Goal: Information Seeking & Learning: Learn about a topic

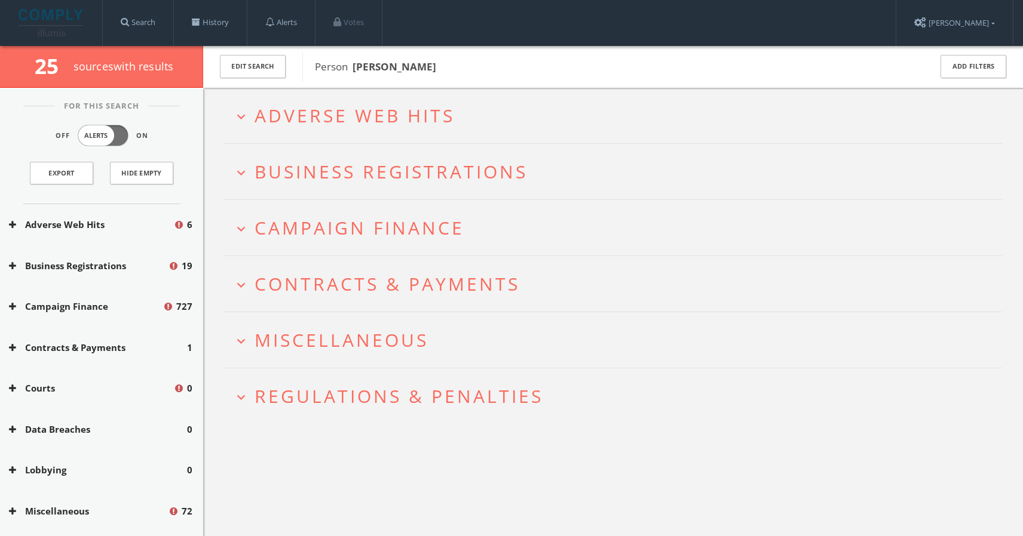
click at [325, 118] on span "Adverse Web Hits" at bounding box center [354, 115] width 200 height 24
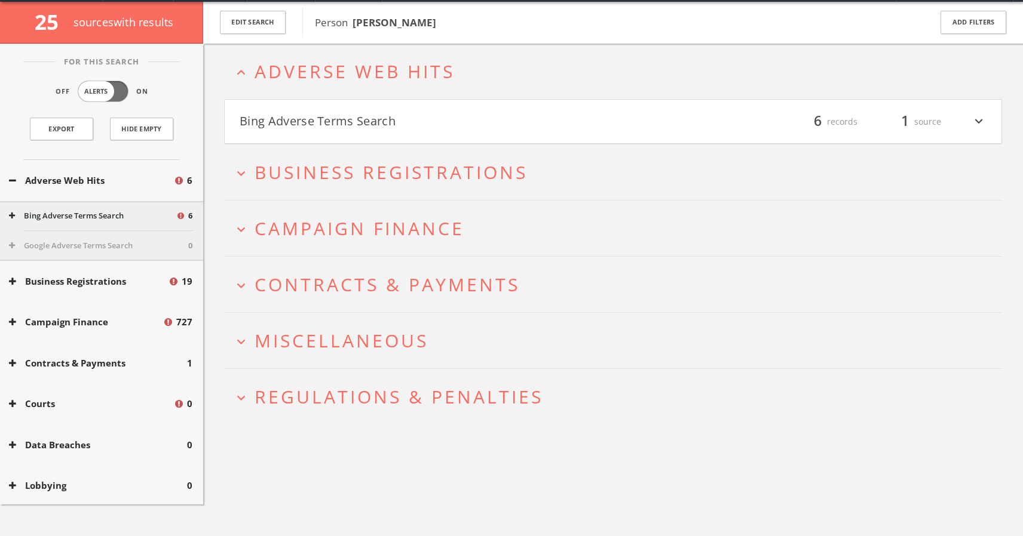
scroll to position [46, 0]
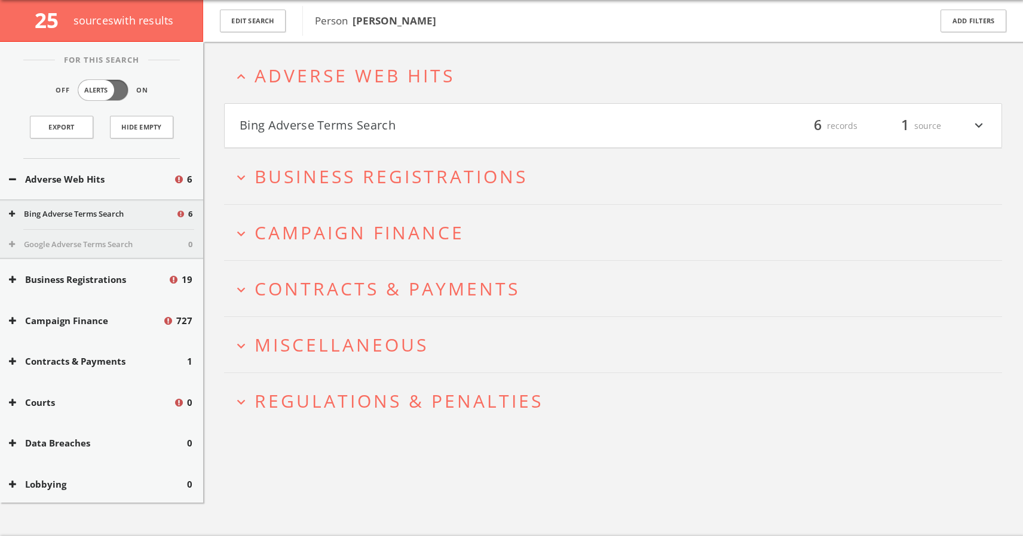
click at [352, 128] on button "Bing Adverse Terms Search" at bounding box center [426, 126] width 373 height 20
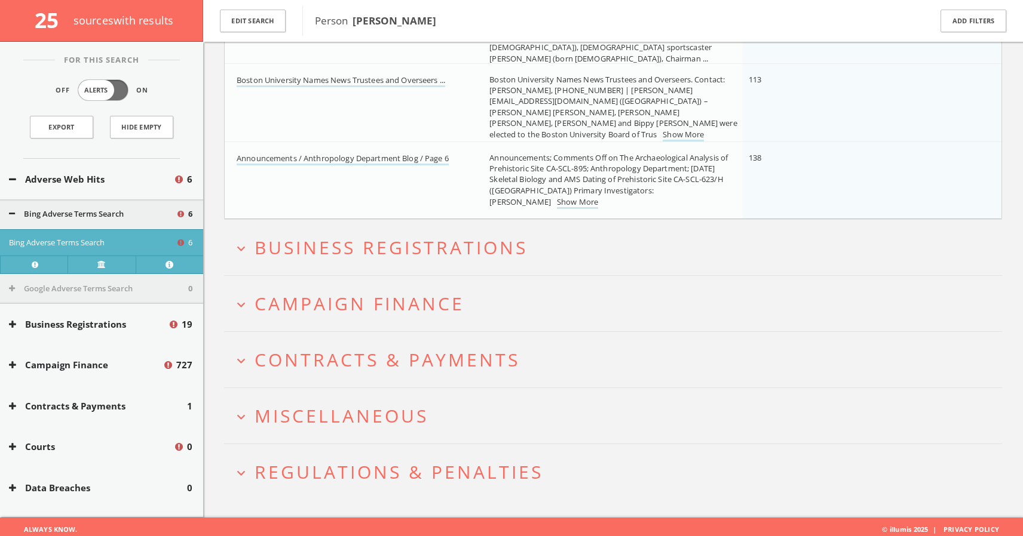
scroll to position [452, 0]
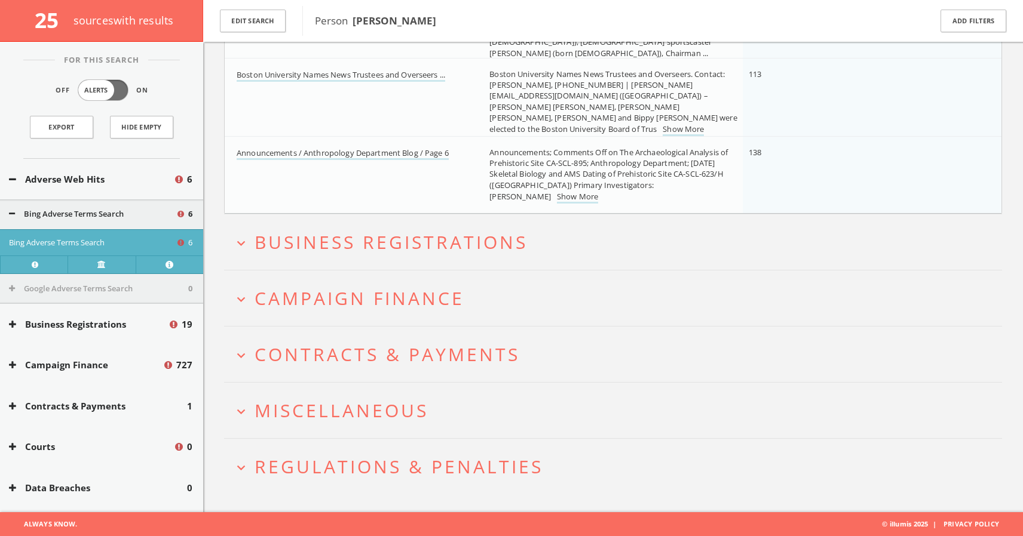
click at [246, 241] on icon "expand_more" at bounding box center [241, 243] width 16 height 16
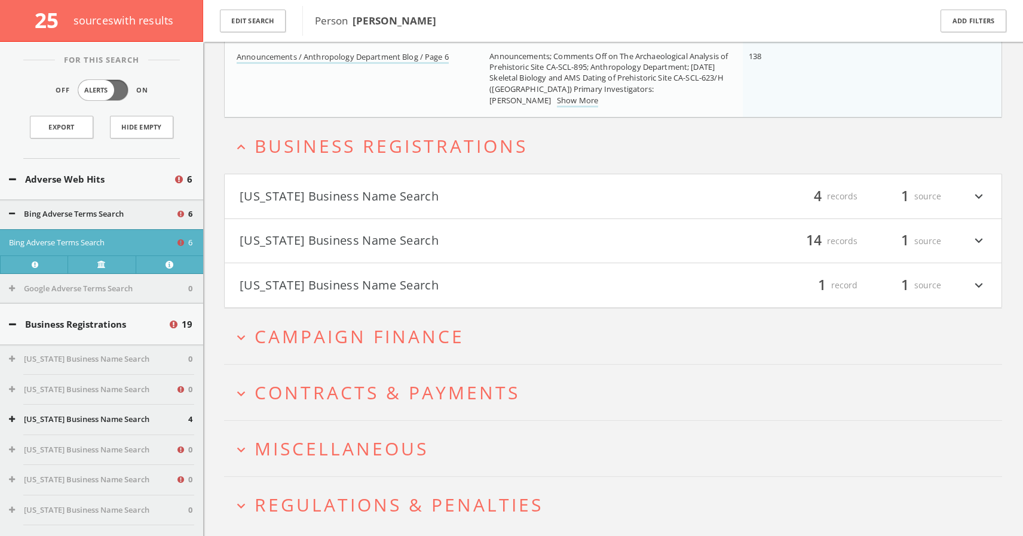
scroll to position [586, 0]
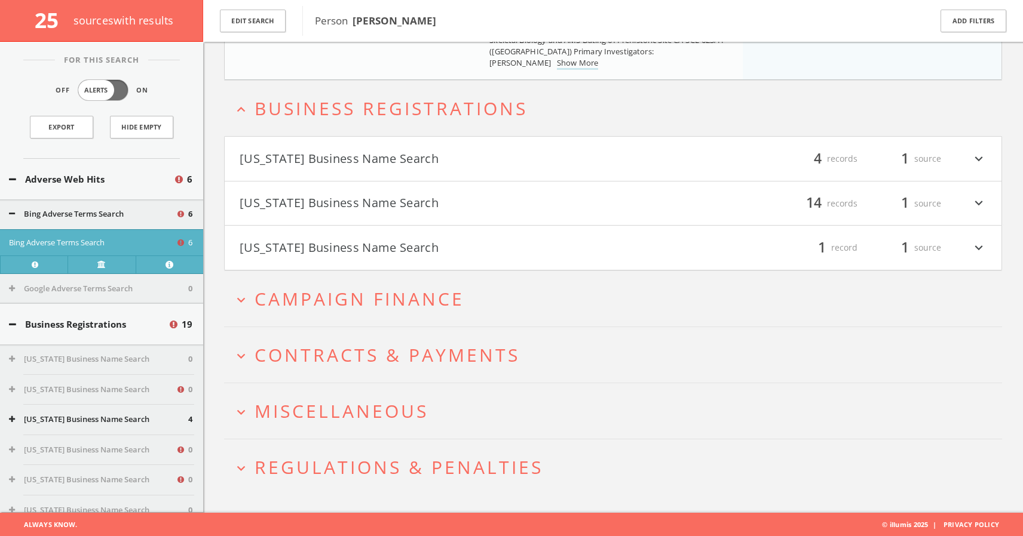
click at [979, 156] on icon "expand_more" at bounding box center [979, 159] width 16 height 20
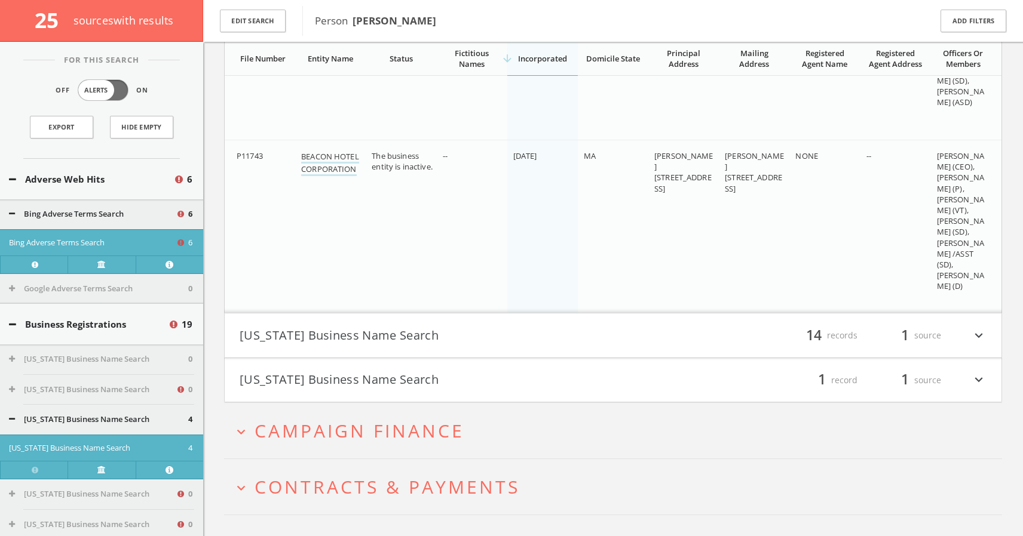
scroll to position [1207, 0]
click at [976, 333] on icon "expand_more" at bounding box center [979, 334] width 16 height 20
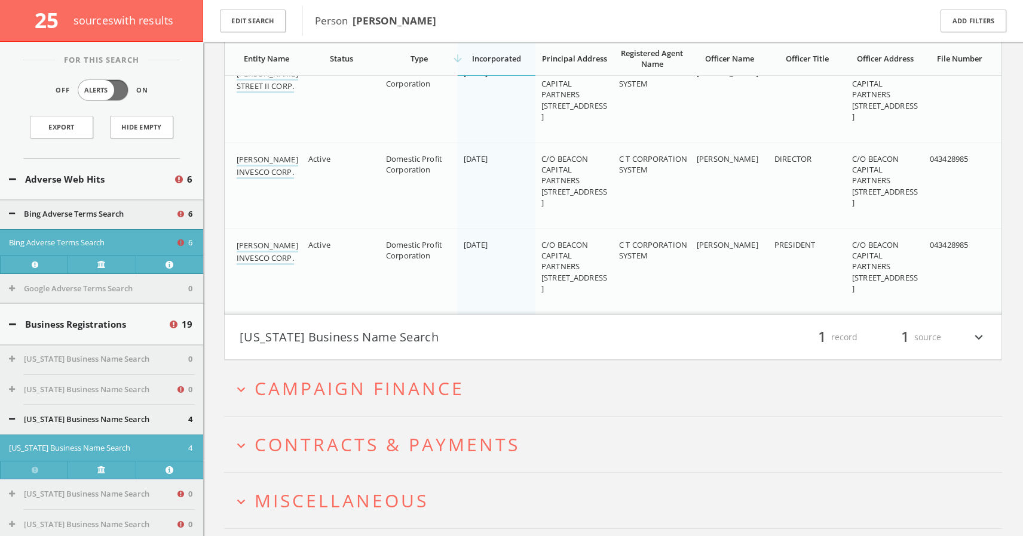
scroll to position [2525, 0]
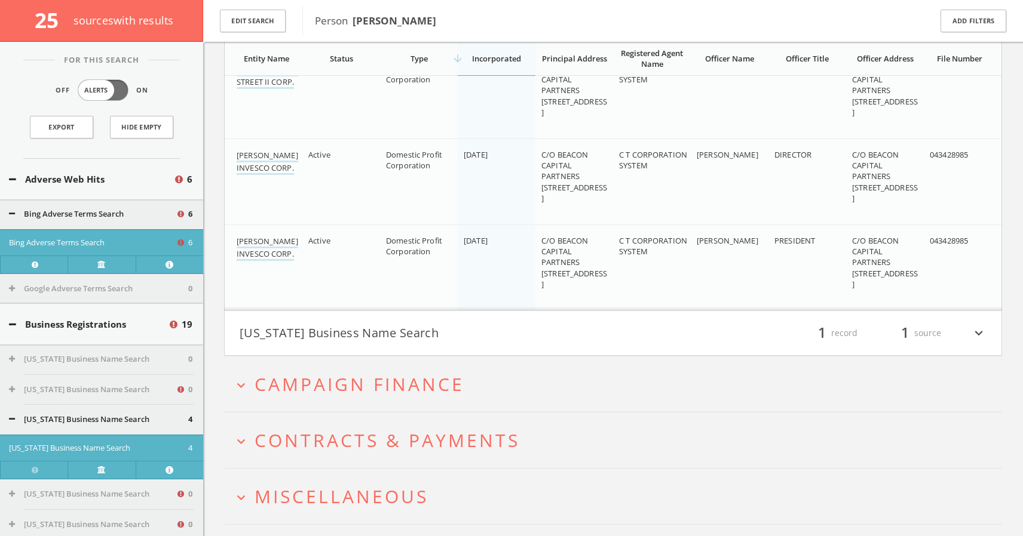
click at [977, 330] on icon "expand_more" at bounding box center [979, 333] width 16 height 20
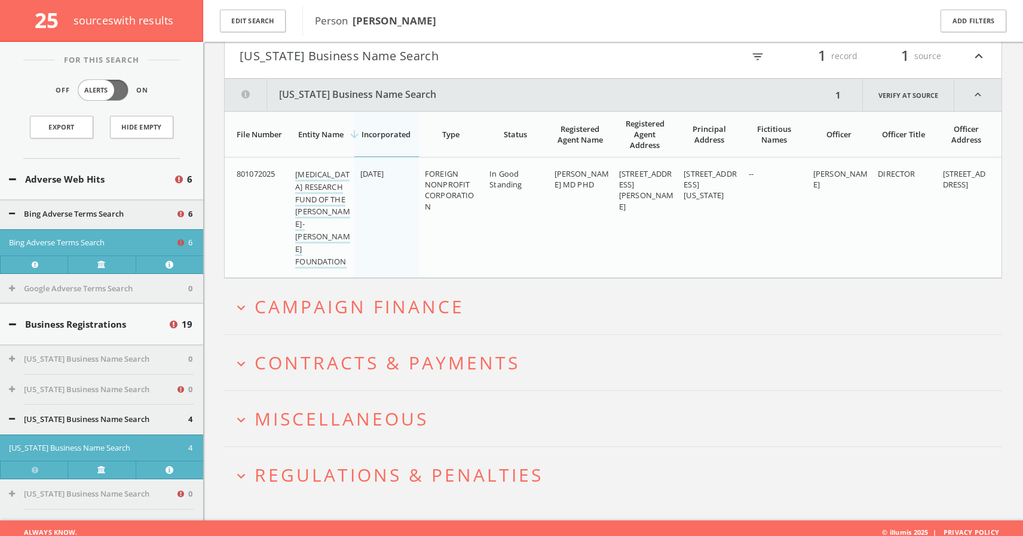
scroll to position [2811, 0]
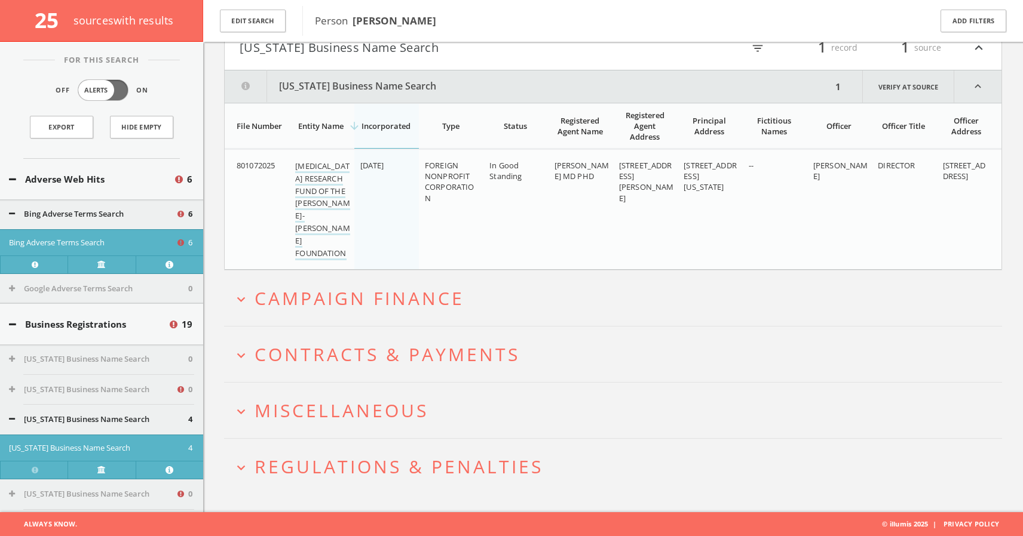
click at [243, 298] on icon "expand_more" at bounding box center [241, 300] width 16 height 16
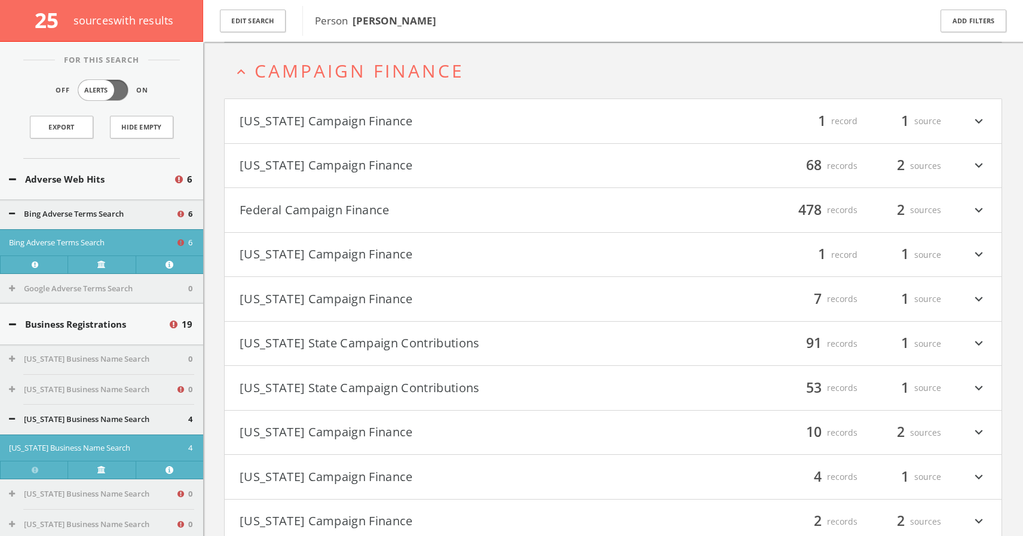
scroll to position [3040, 0]
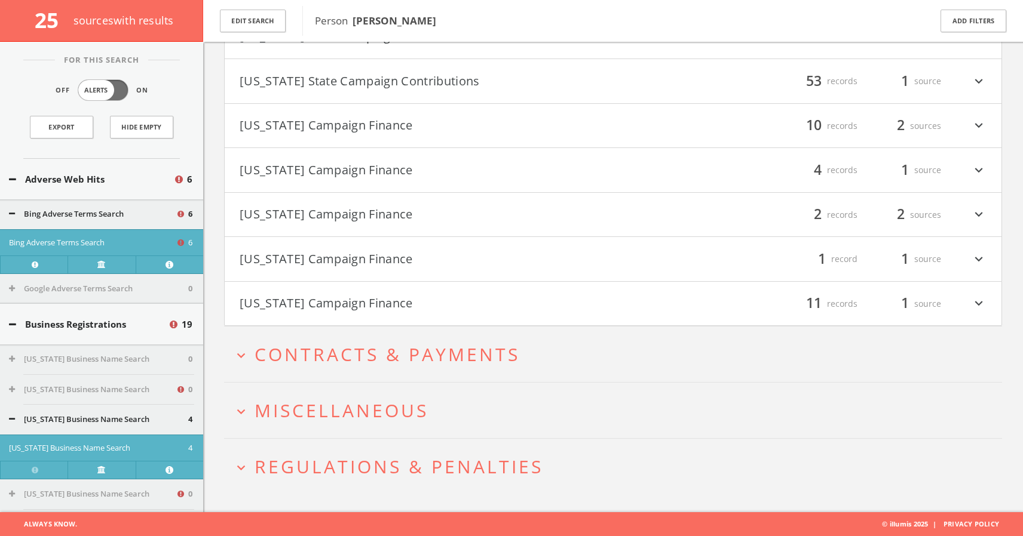
click at [242, 351] on icon "expand_more" at bounding box center [241, 356] width 16 height 16
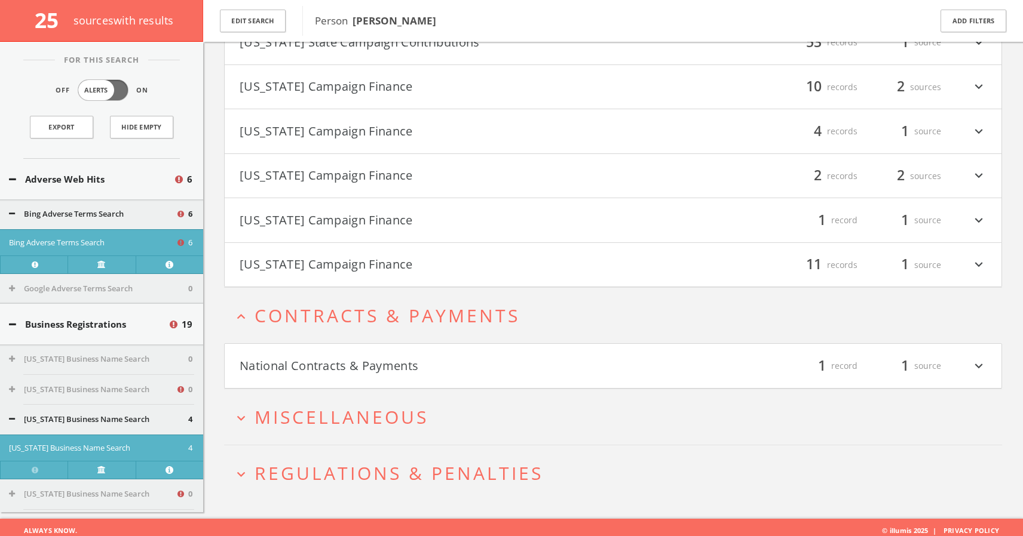
scroll to position [3390, 0]
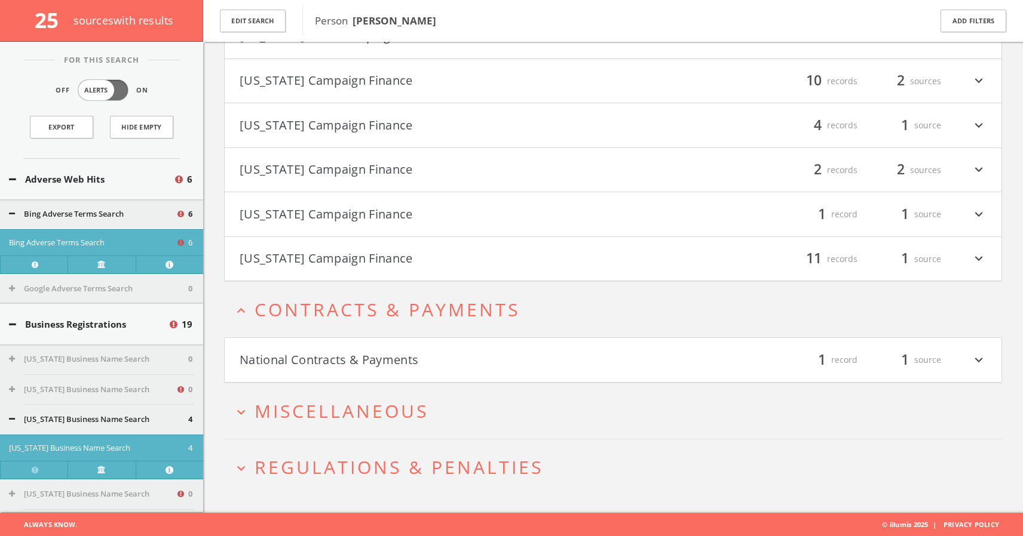
click at [330, 354] on button "National Contracts & Payments" at bounding box center [426, 360] width 373 height 20
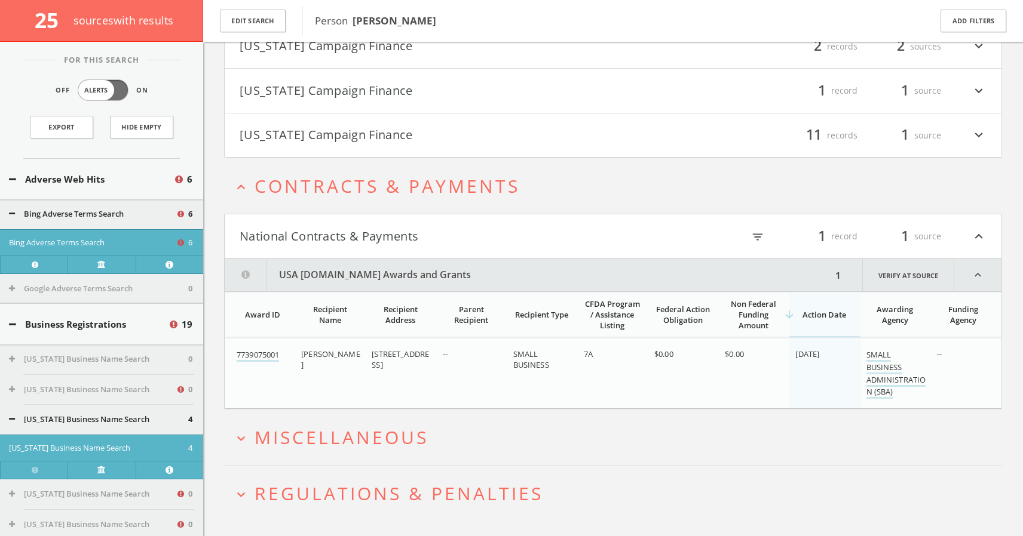
scroll to position [3541, 0]
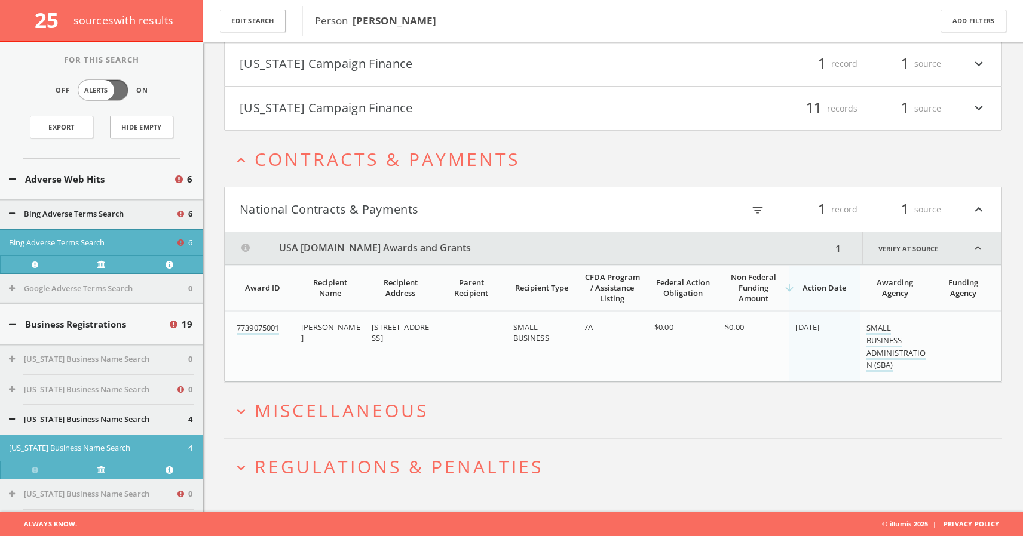
click at [320, 407] on span "Miscellaneous" at bounding box center [341, 410] width 174 height 24
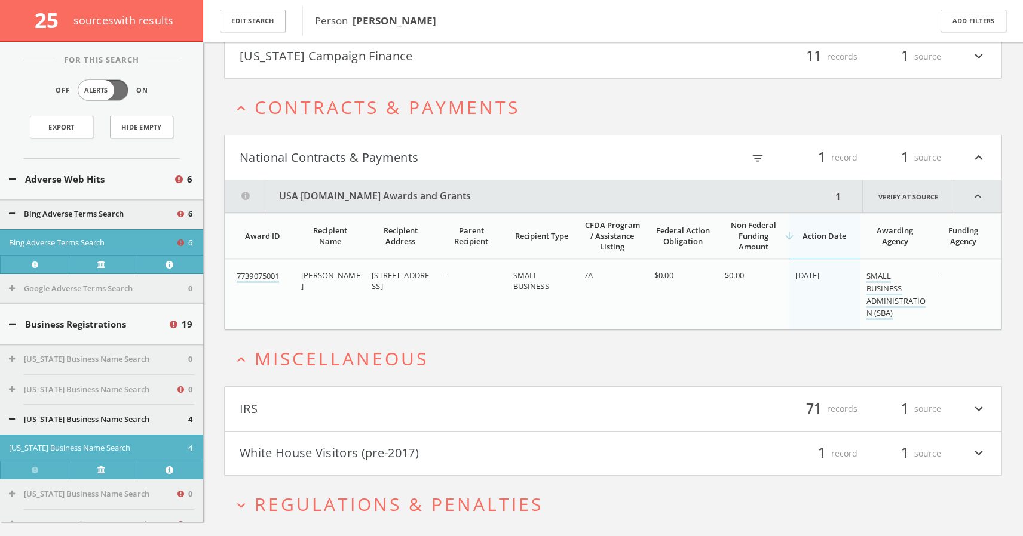
scroll to position [3630, 0]
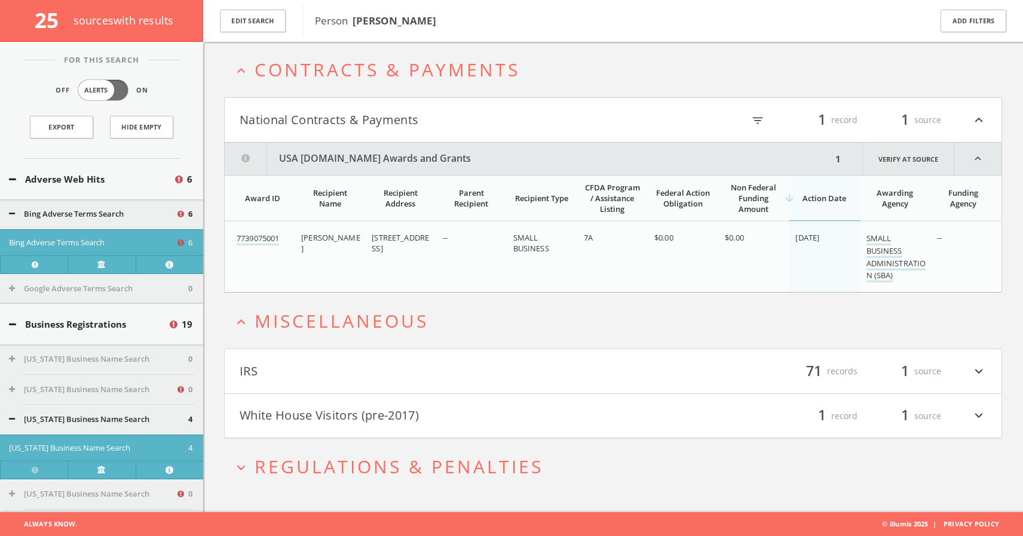
click at [453, 473] on span "Regulations & Penalties" at bounding box center [398, 467] width 289 height 24
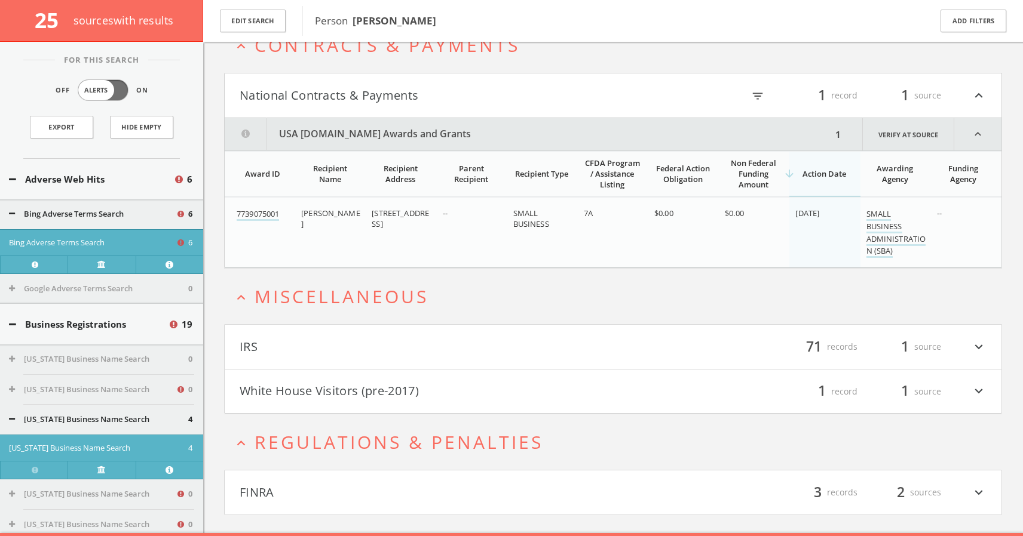
scroll to position [3675, 0]
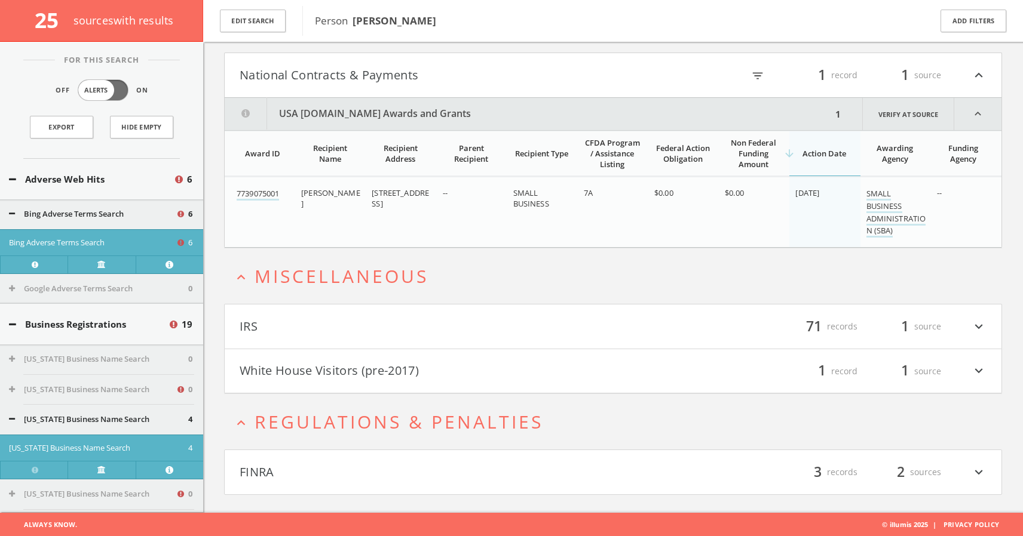
click at [977, 471] on icon "expand_more" at bounding box center [979, 472] width 16 height 20
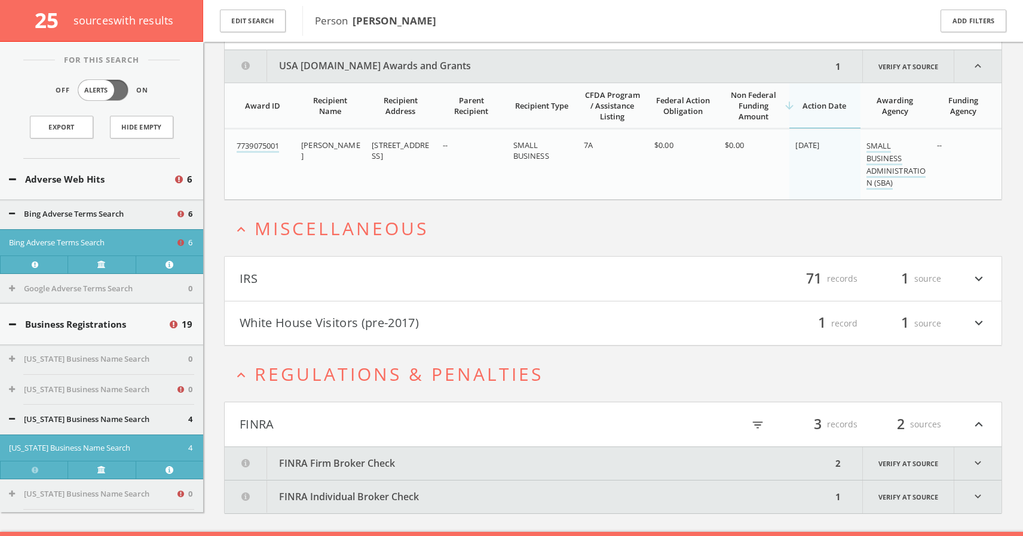
scroll to position [3743, 0]
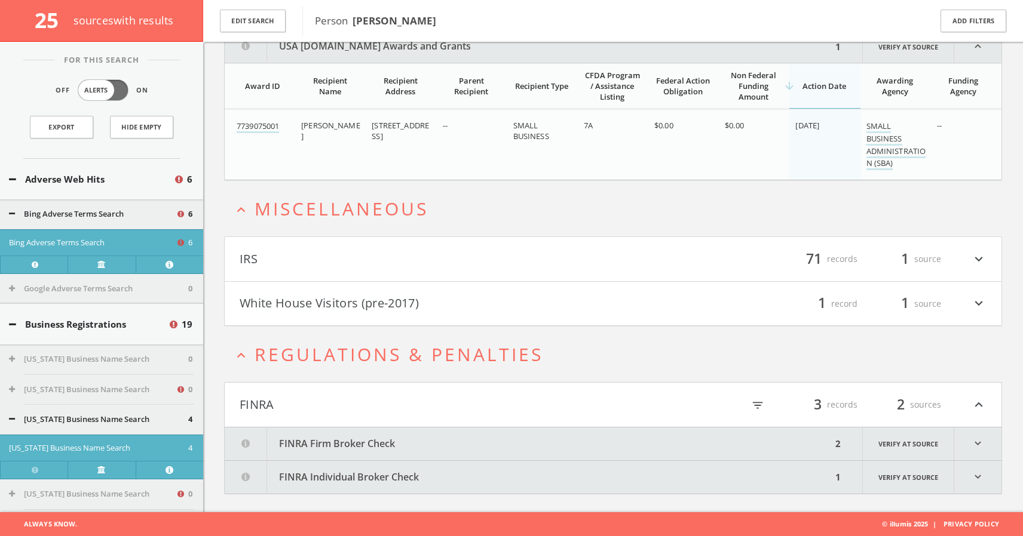
click at [975, 443] on icon "expand_more" at bounding box center [977, 444] width 47 height 33
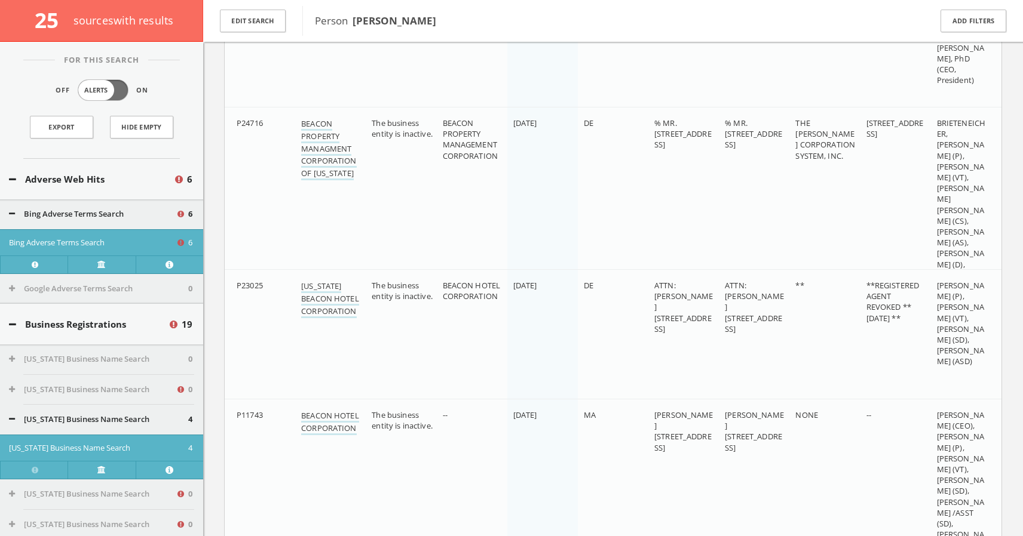
scroll to position [0, 0]
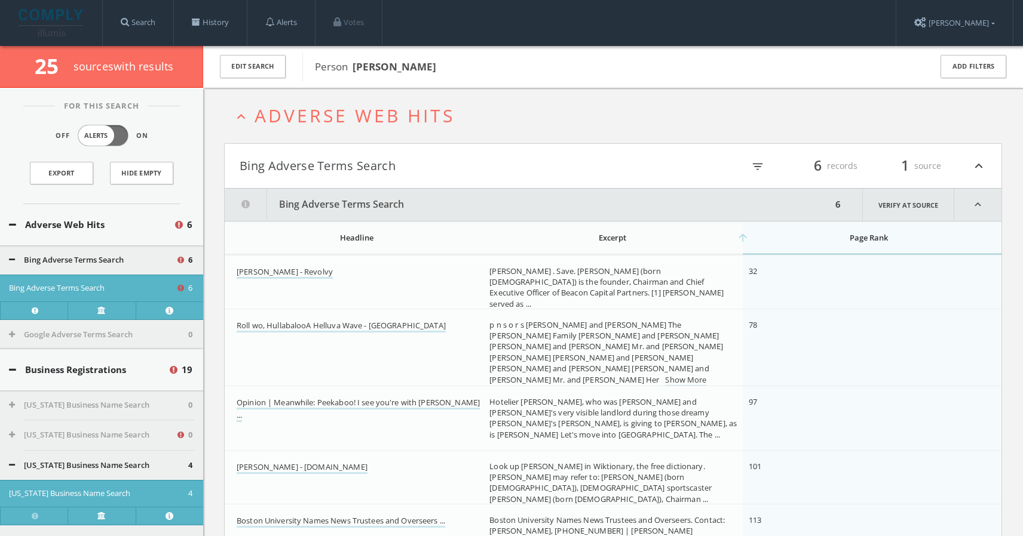
click at [977, 203] on icon "expand_less" at bounding box center [977, 205] width 47 height 32
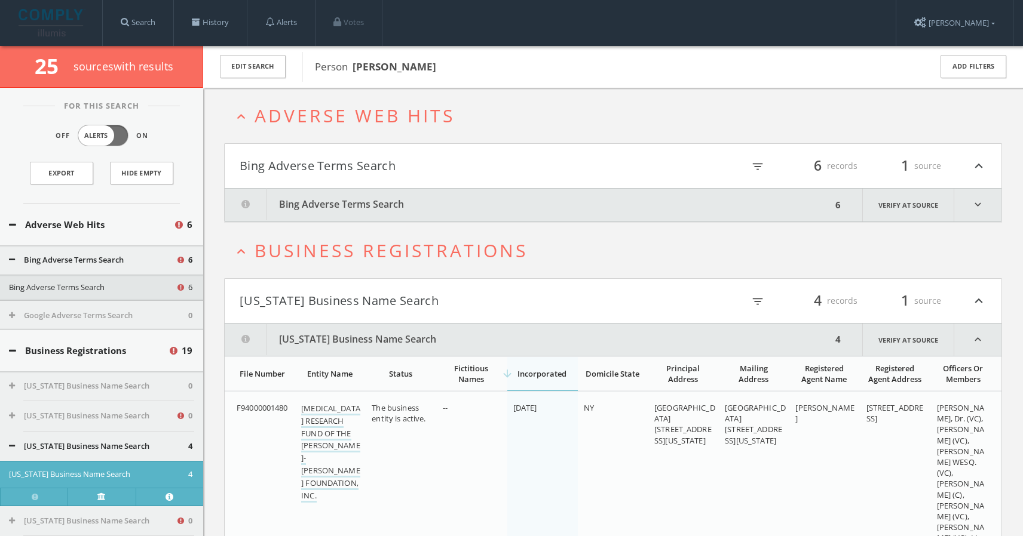
click at [981, 299] on icon "expand_less" at bounding box center [979, 301] width 16 height 20
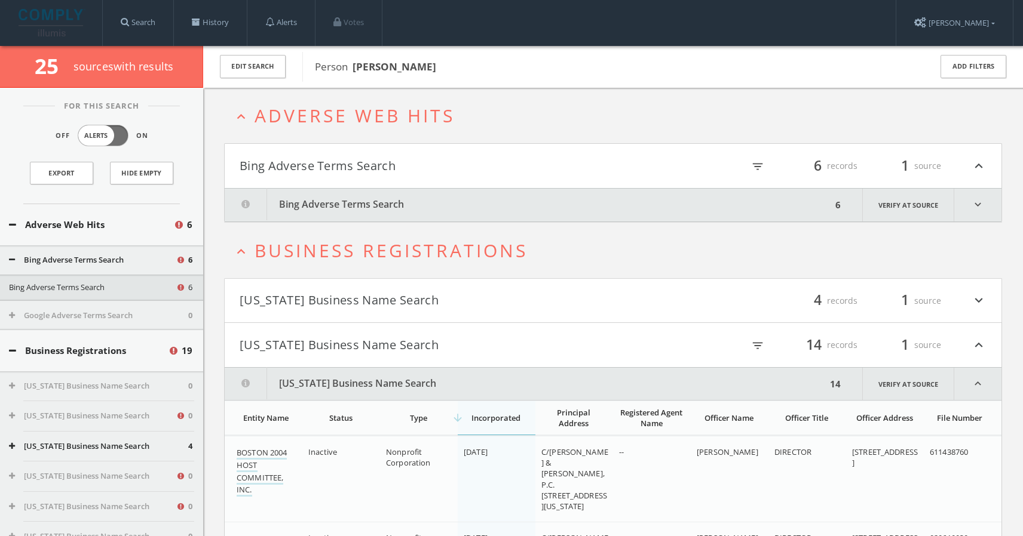
click at [978, 342] on icon "expand_less" at bounding box center [979, 345] width 16 height 20
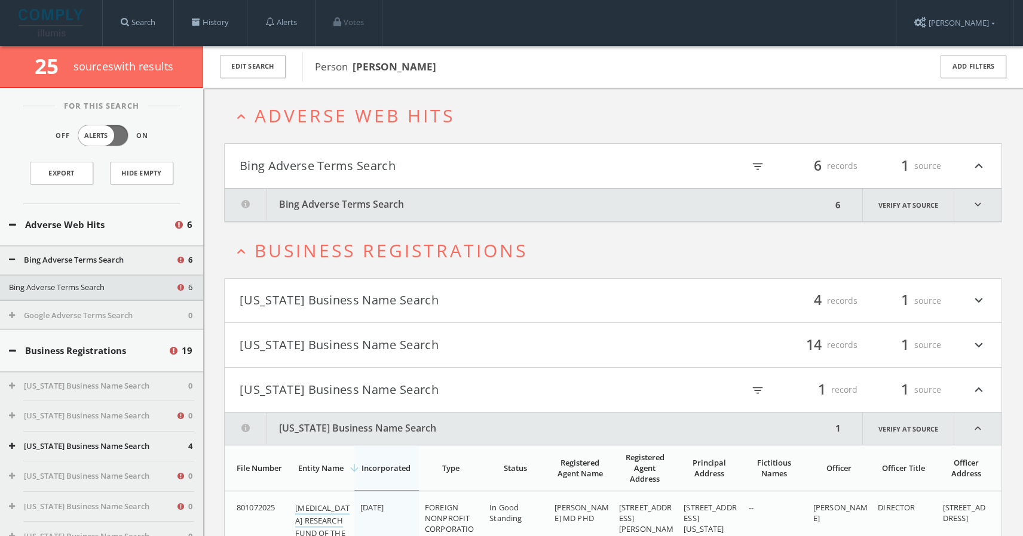
click at [976, 389] on icon "expand_less" at bounding box center [979, 390] width 16 height 20
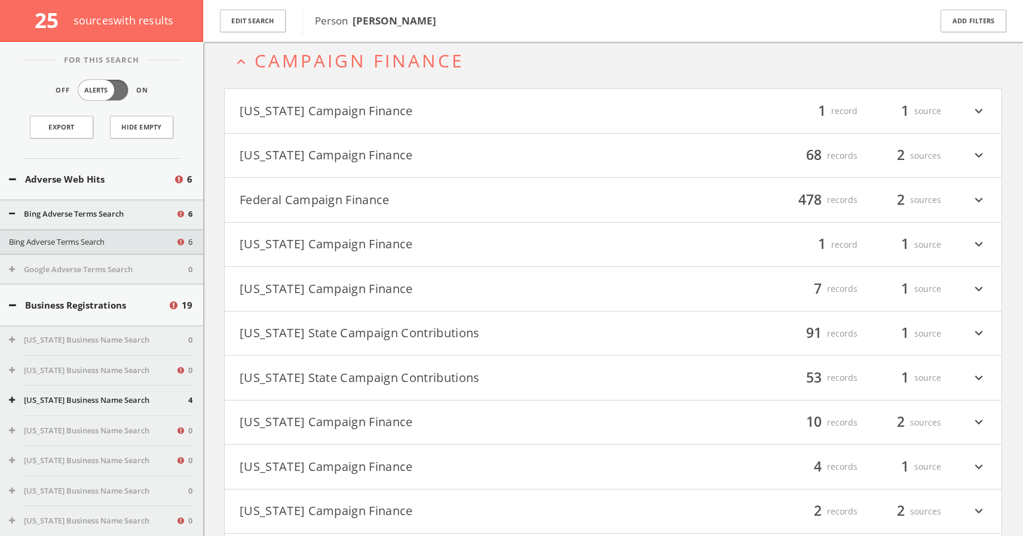
click at [980, 376] on icon "expand_more" at bounding box center [979, 378] width 16 height 20
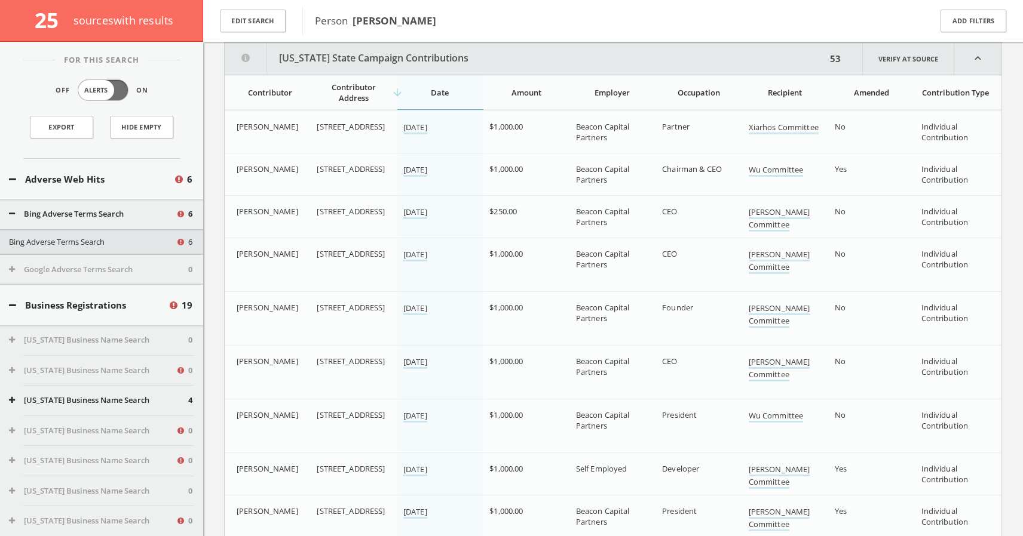
scroll to position [826, 0]
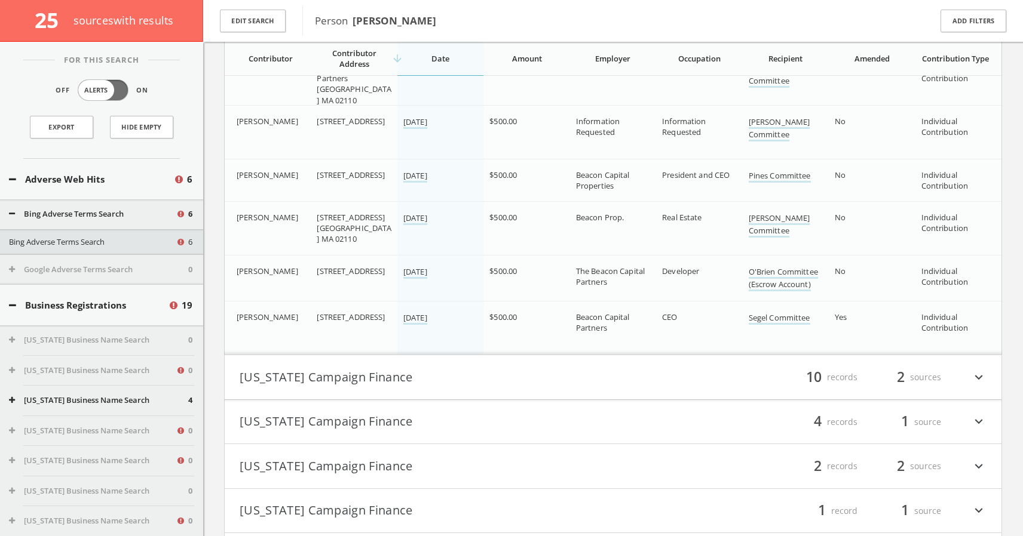
click at [979, 378] on icon "expand_more" at bounding box center [979, 377] width 16 height 20
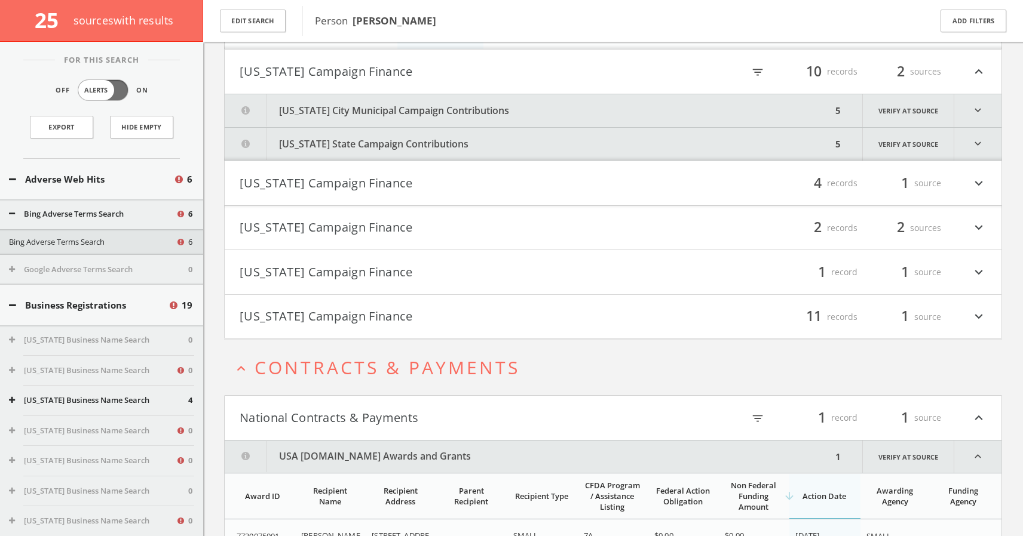
scroll to position [3434, 0]
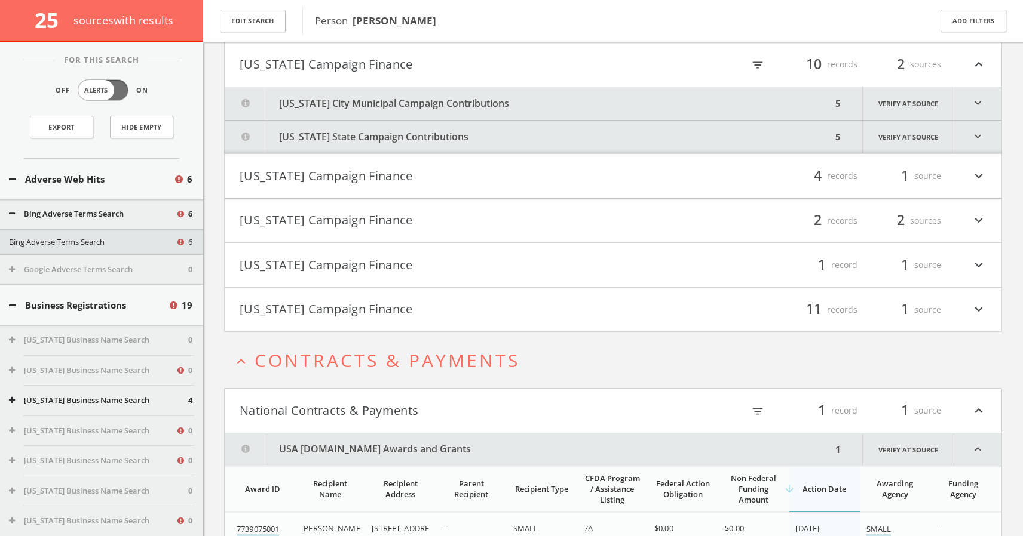
click at [979, 99] on icon "expand_more" at bounding box center [977, 103] width 47 height 33
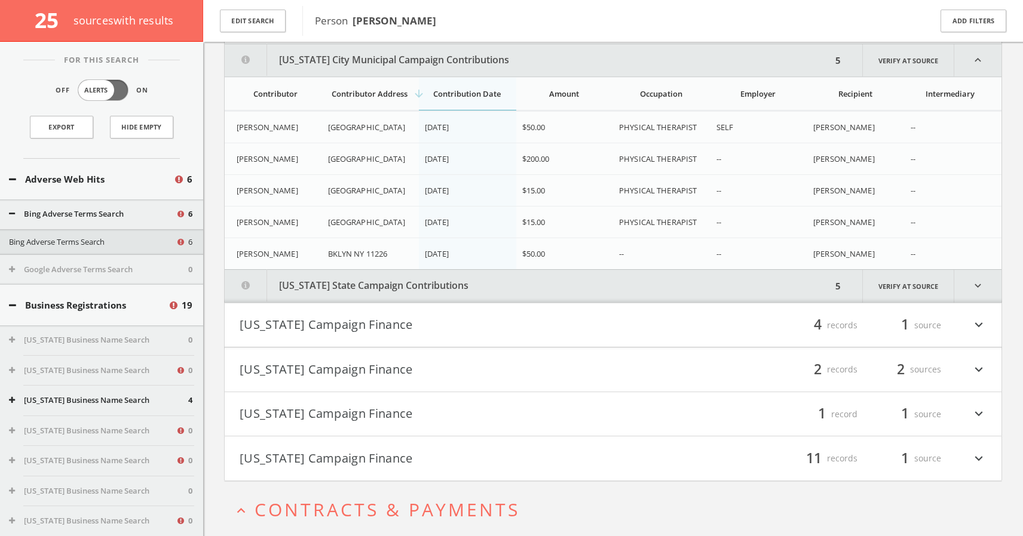
scroll to position [3479, 0]
click at [979, 323] on icon "expand_more" at bounding box center [979, 324] width 16 height 20
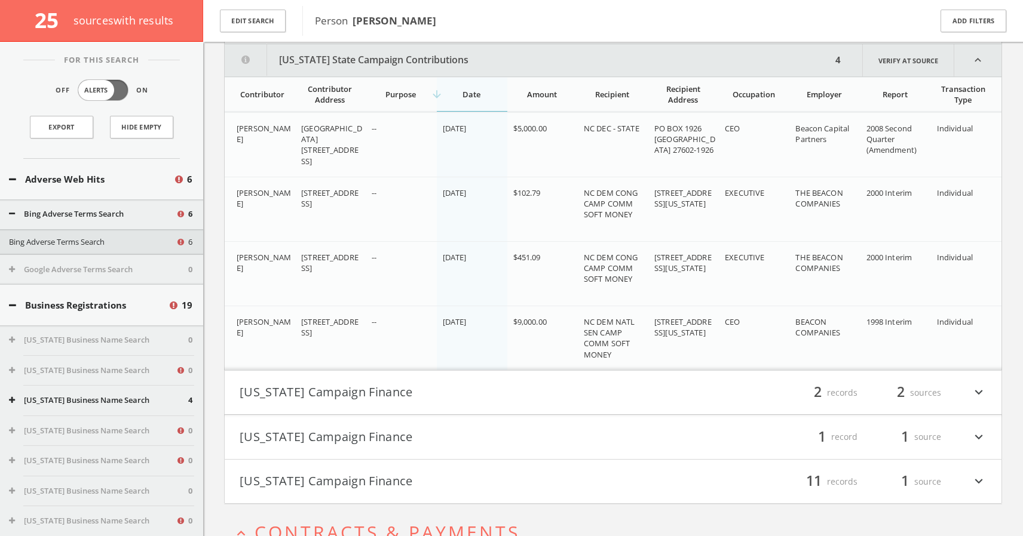
scroll to position [3783, 0]
click at [978, 391] on icon "expand_more" at bounding box center [979, 391] width 16 height 20
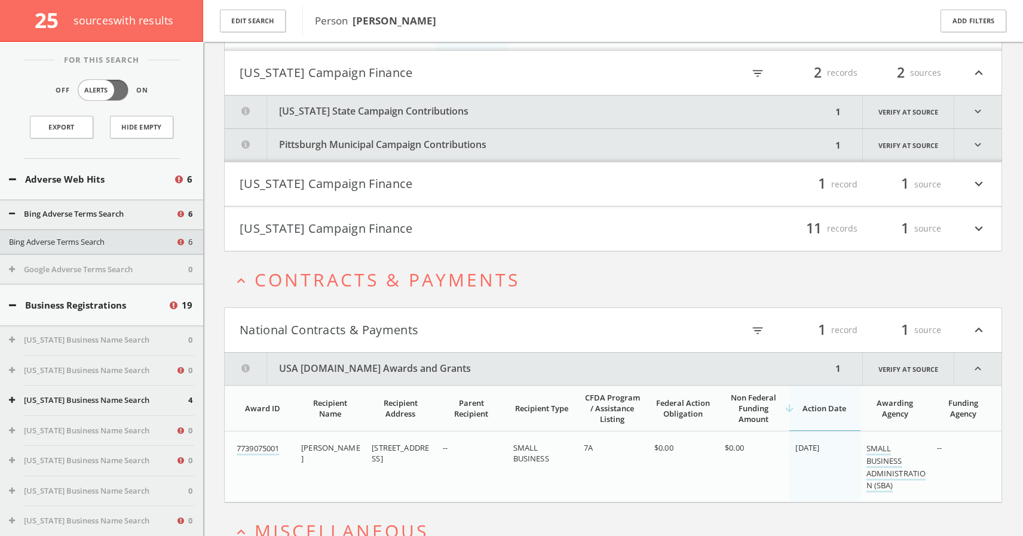
scroll to position [4110, 0]
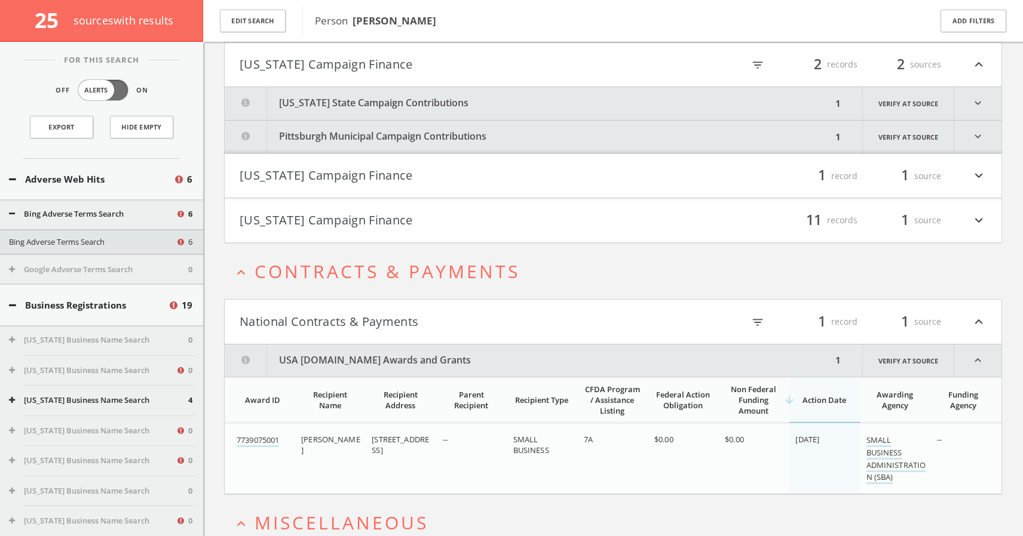
click at [981, 177] on icon "expand_more" at bounding box center [979, 176] width 16 height 20
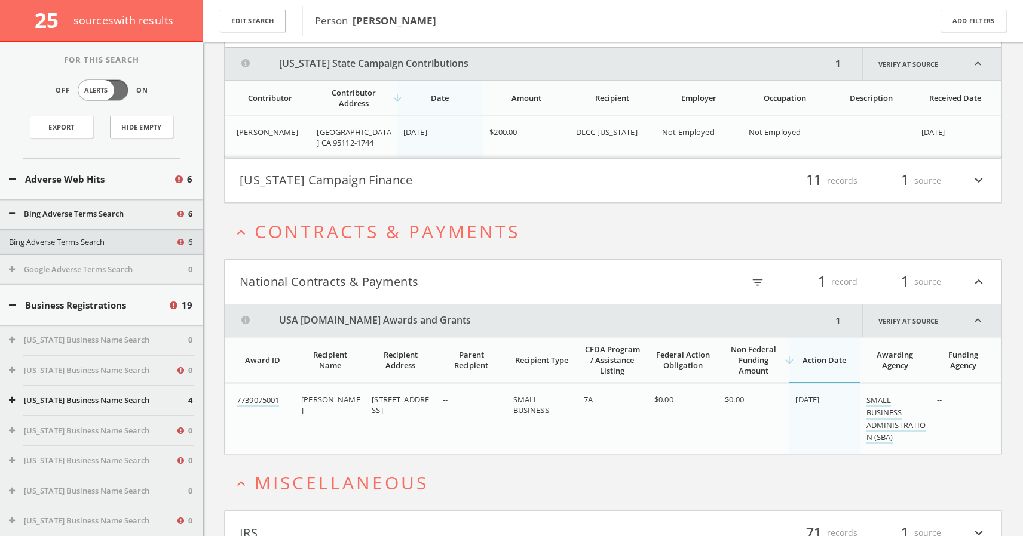
scroll to position [4267, 0]
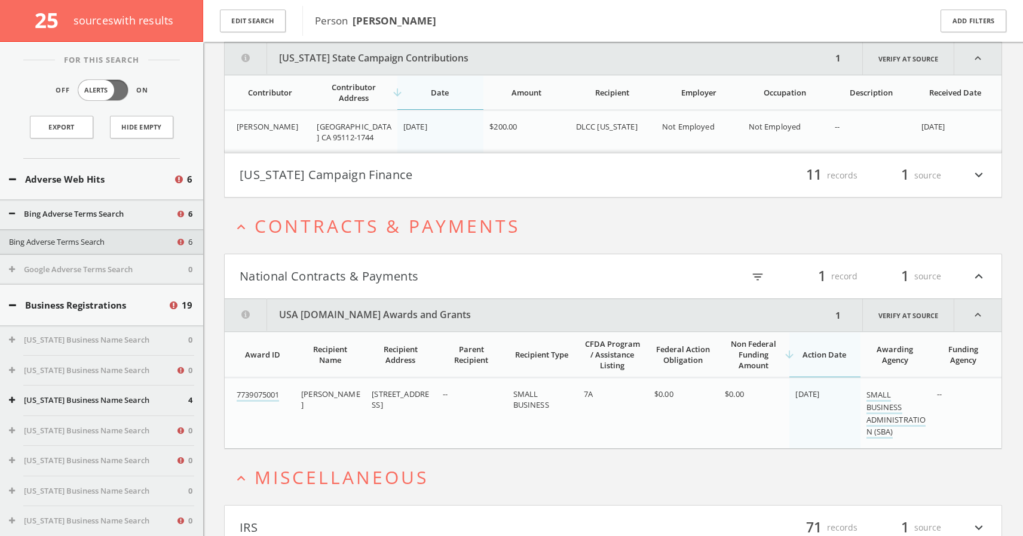
click at [978, 176] on icon "expand_more" at bounding box center [979, 175] width 16 height 20
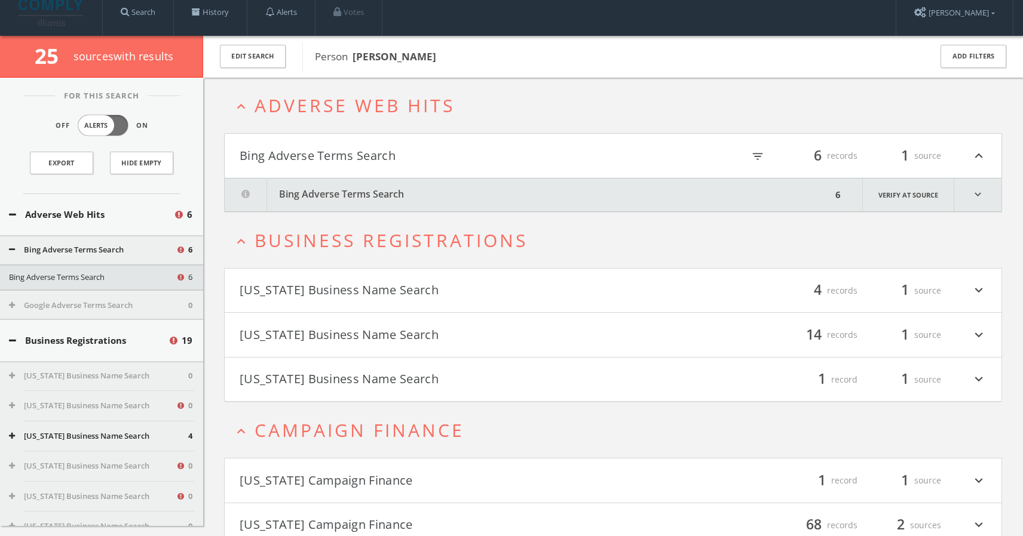
scroll to position [0, 0]
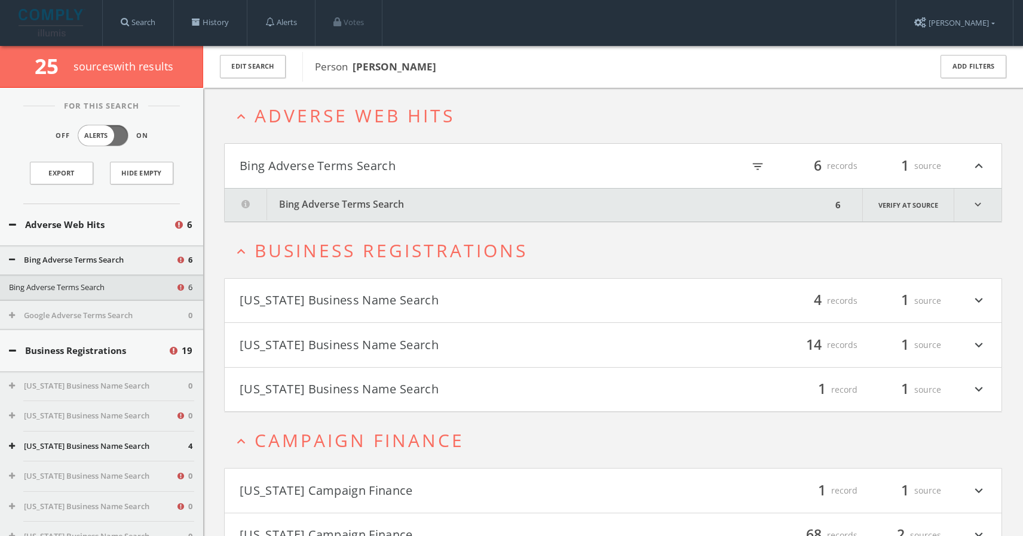
click at [980, 200] on icon "expand_more" at bounding box center [977, 205] width 47 height 33
